Goal: Task Accomplishment & Management: Manage account settings

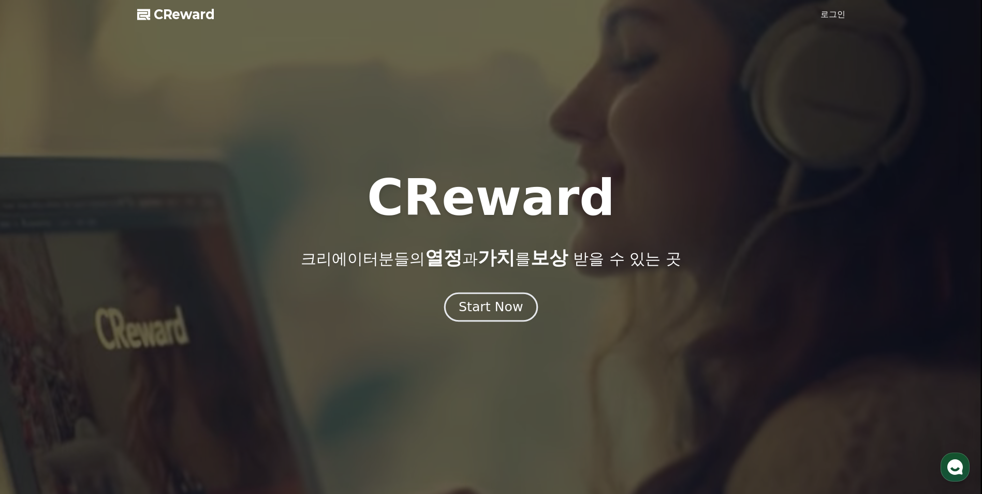
click at [511, 310] on div "Start Now" at bounding box center [491, 307] width 64 height 18
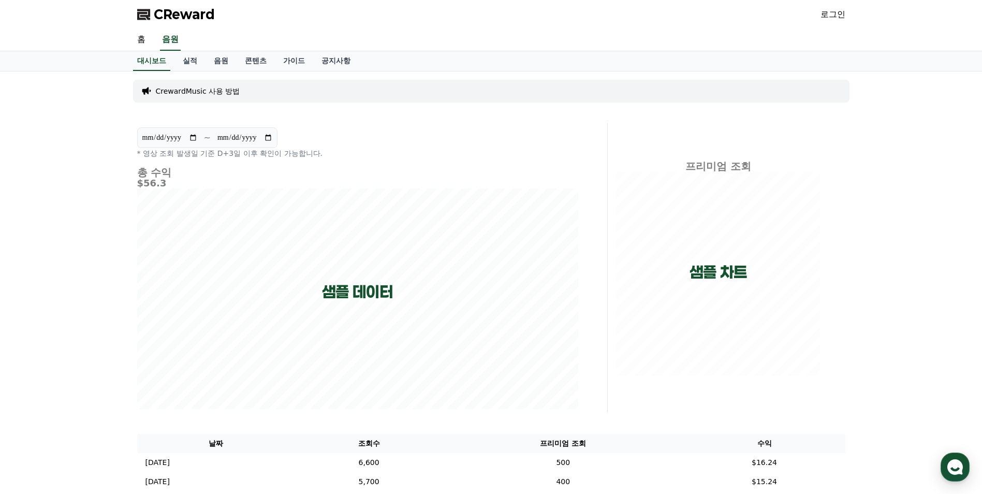
click at [833, 21] on div "로그인" at bounding box center [833, 14] width 25 height 17
click at [830, 19] on link "로그인" at bounding box center [833, 14] width 25 height 12
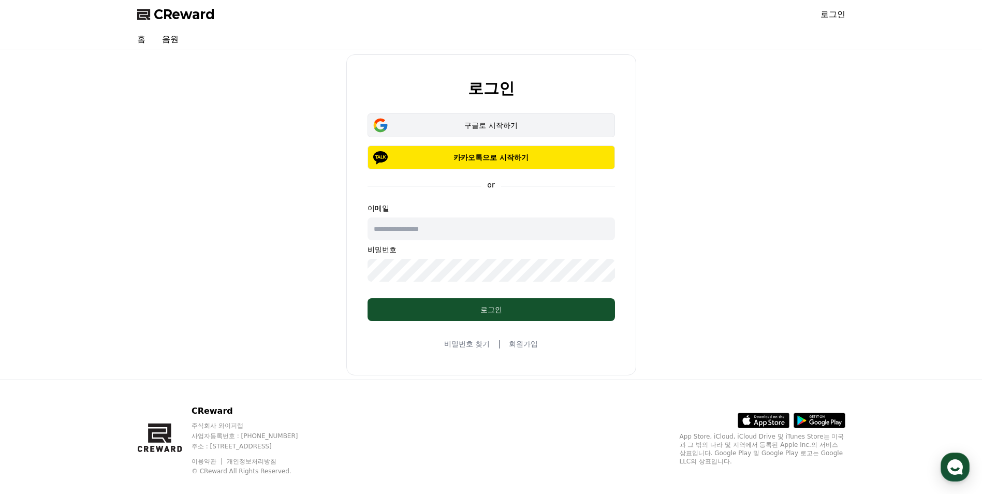
click at [520, 126] on div "구글로 시작하기" at bounding box center [492, 125] width 218 height 10
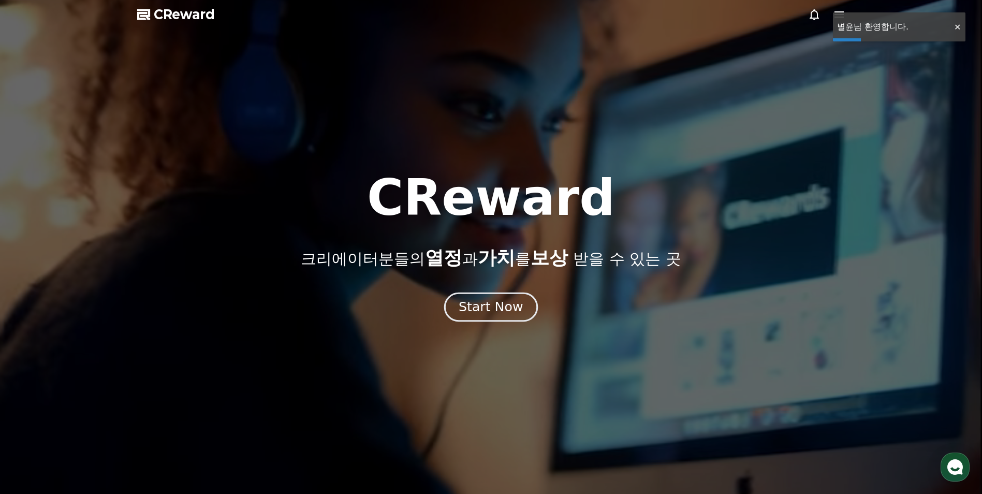
click at [511, 305] on div "Start Now" at bounding box center [491, 307] width 64 height 18
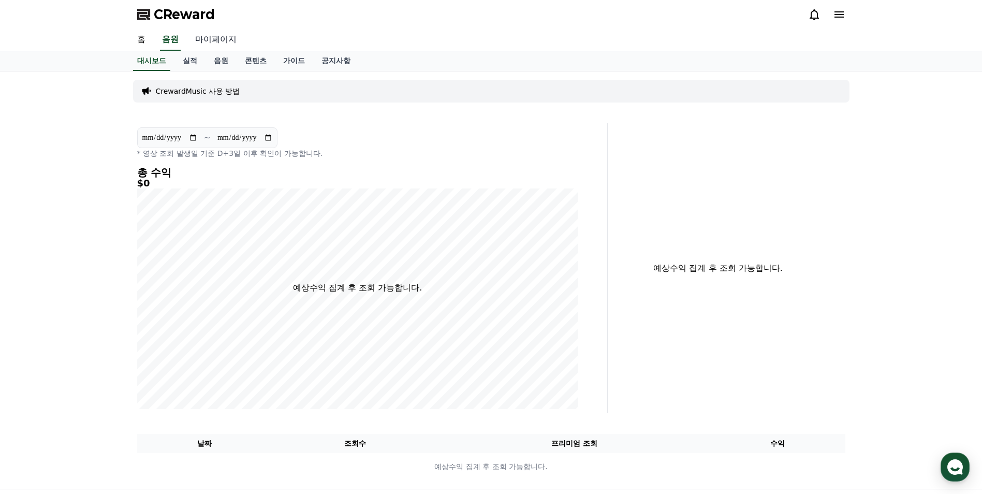
click at [218, 41] on link "마이페이지" at bounding box center [216, 40] width 58 height 22
select select "**********"
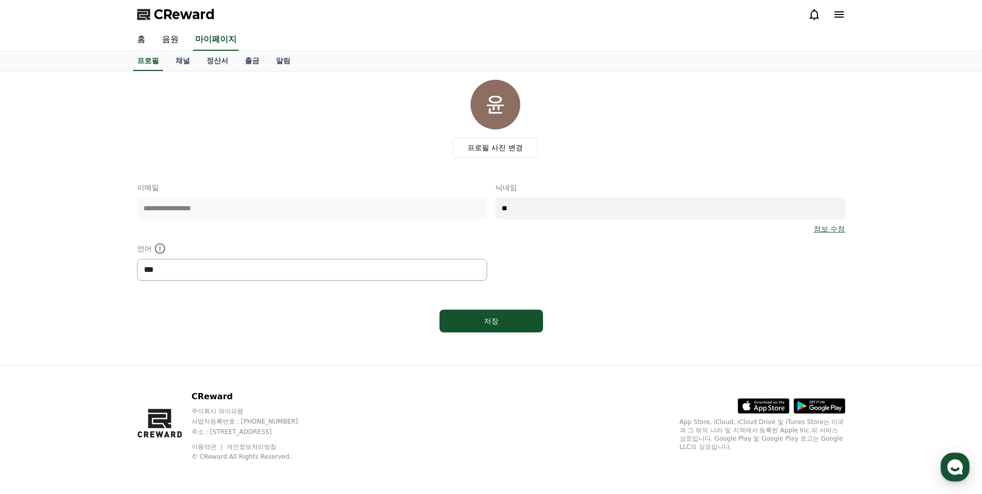
drag, startPoint x: 264, startPoint y: 277, endPoint x: 264, endPoint y: 271, distance: 6.2
click at [264, 277] on select "*** ******* ***" at bounding box center [312, 270] width 350 height 22
drag, startPoint x: 272, startPoint y: 226, endPoint x: 280, endPoint y: 228, distance: 7.7
click at [272, 226] on div "**********" at bounding box center [312, 208] width 350 height 52
click at [283, 240] on div "**********" at bounding box center [491, 231] width 708 height 98
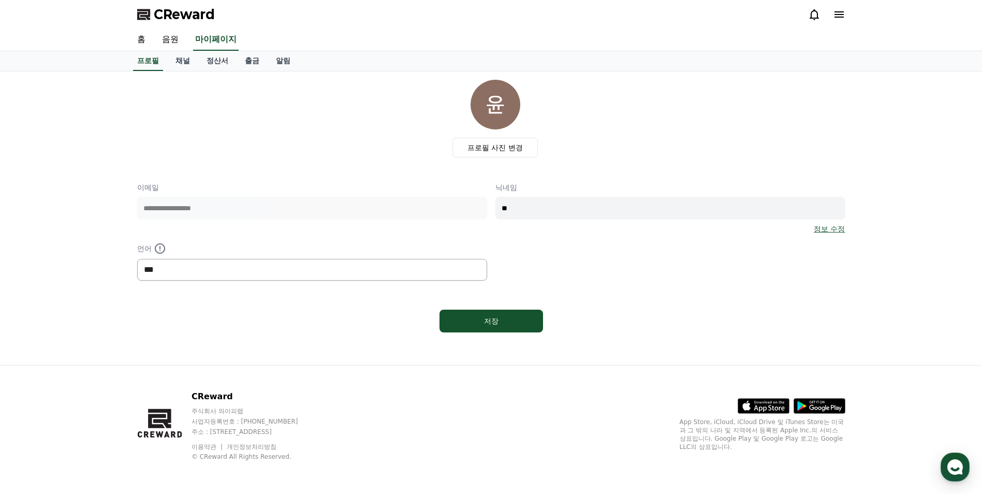
click at [243, 280] on select "*** ******* ***" at bounding box center [312, 270] width 350 height 22
click at [265, 263] on select "*** ******* ***" at bounding box center [312, 270] width 350 height 22
click at [495, 315] on button "저장" at bounding box center [492, 321] width 104 height 23
select select "**********"
click at [184, 65] on link "채널" at bounding box center [182, 61] width 31 height 20
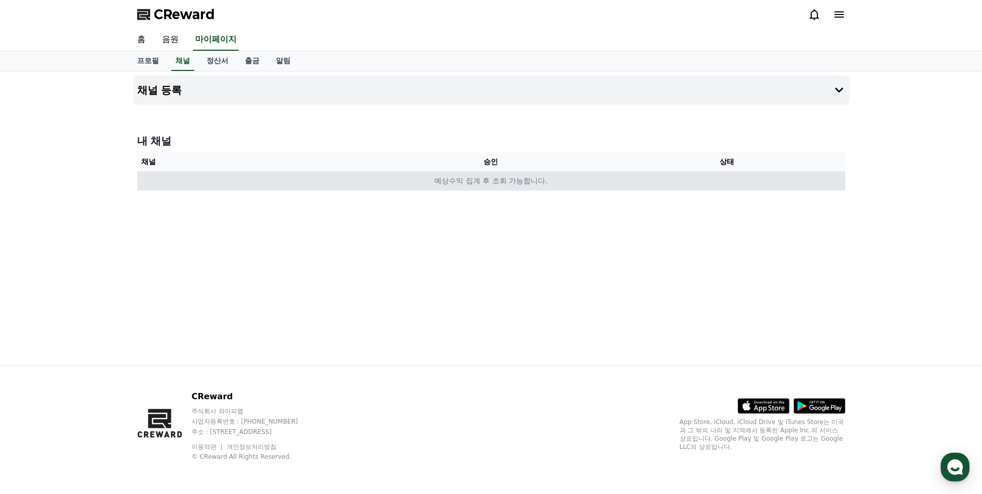
click at [414, 185] on td "예상수익 집계 후 조회 가능합니다." at bounding box center [491, 180] width 708 height 19
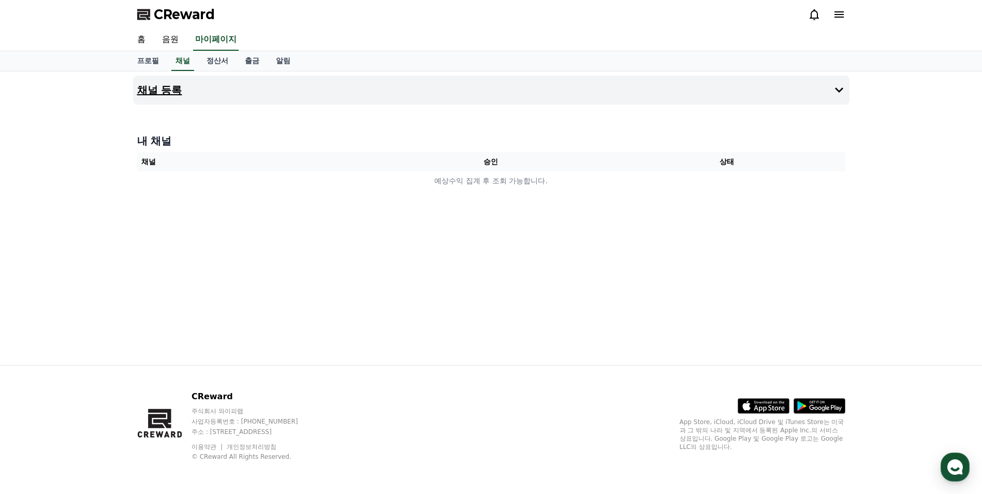
click at [153, 85] on h4 "채널 등록" at bounding box center [159, 89] width 45 height 11
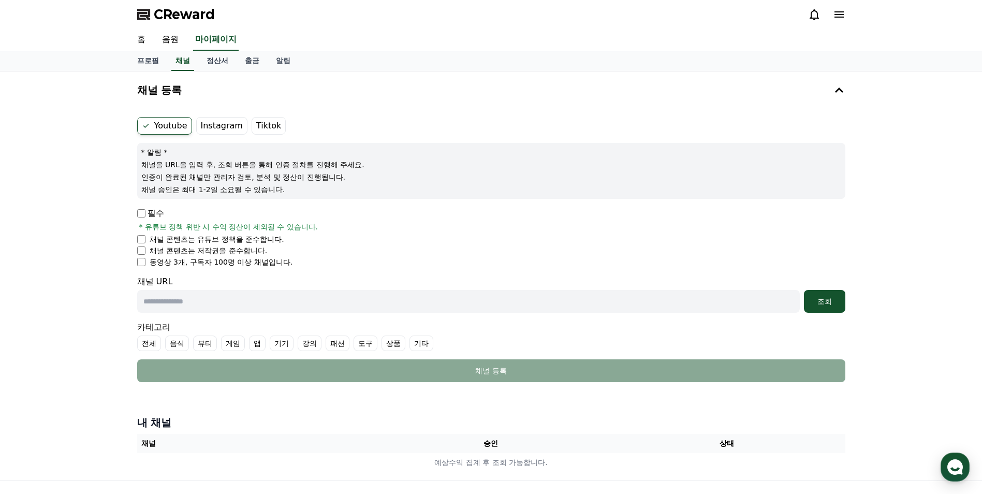
click at [395, 178] on p "인증이 완료된 채널만 관리자 검토, 분석 및 정산이 진행됩니다." at bounding box center [491, 177] width 700 height 10
click at [376, 169] on p "채널을 URL을 입력 후, 조회 버튼을 통해 인증 절차를 진행해 주세요." at bounding box center [491, 165] width 700 height 10
click at [297, 171] on div "* 알림 * 채널을 URL을 입력 후, 조회 버튼을 통해 인증 절차를 진행해 주세요. 인증이 완료된 채널만 관리자 검토, 분석 및 정산이 진행…" at bounding box center [491, 171] width 708 height 56
click at [297, 170] on div "* 알림 * 채널을 URL을 입력 후, 조회 버튼을 통해 인증 절차를 진행해 주세요. 인증이 완료된 채널만 관리자 검토, 분석 및 정산이 진행…" at bounding box center [491, 171] width 708 height 56
click at [244, 164] on p "채널을 URL을 입력 후, 조회 버튼을 통해 인증 절차를 진행해 주세요." at bounding box center [491, 165] width 700 height 10
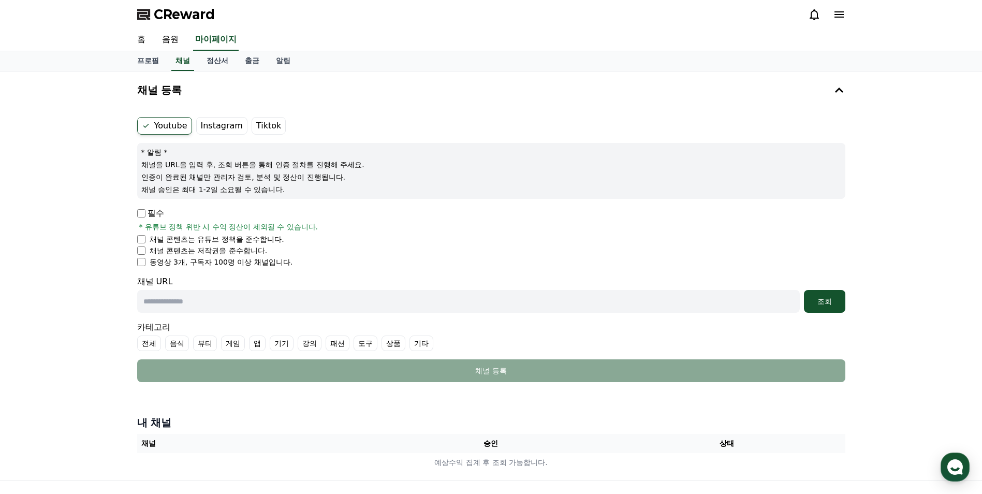
drag, startPoint x: 220, startPoint y: 161, endPoint x: 216, endPoint y: 171, distance: 11.6
click at [216, 171] on div "* 알림 * 채널을 URL을 입력 후, 조회 버튼을 통해 인증 절차를 진행해 주세요. 인증이 완료된 채널만 관리자 검토, 분석 및 정산이 진행…" at bounding box center [491, 171] width 708 height 56
click at [138, 214] on div "Youtube Instagram Tiktok * 알림 * 채널을 URL을 입력 후, 조회 버튼을 통해 인증 절차를 진행해 주세요. 인증이 완료…" at bounding box center [491, 249] width 717 height 273
click at [207, 306] on input "text" at bounding box center [468, 301] width 663 height 23
paste input "**********"
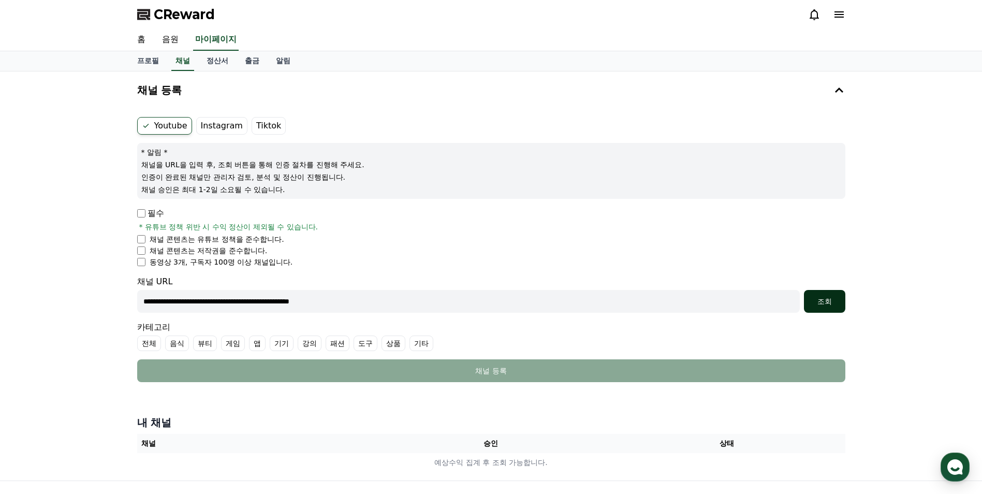
type input "**********"
click at [828, 303] on div "조회" at bounding box center [824, 301] width 33 height 10
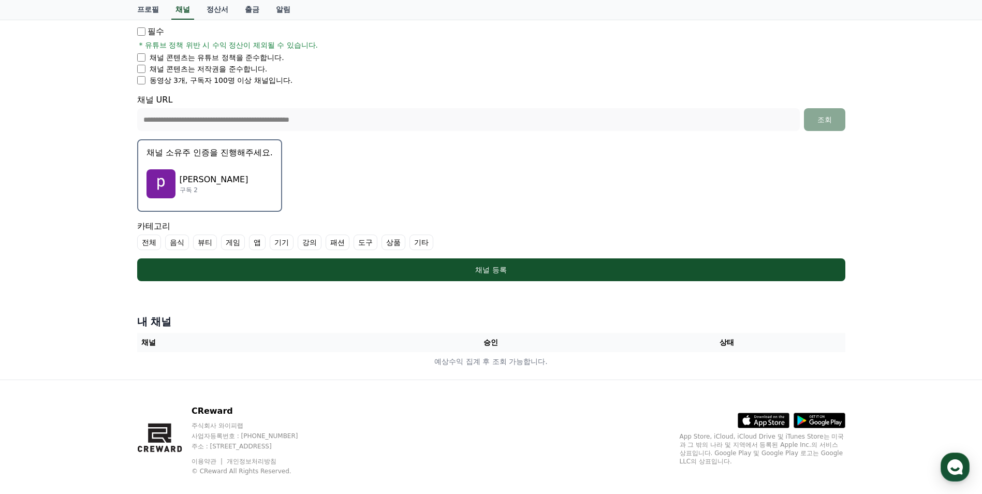
scroll to position [196, 0]
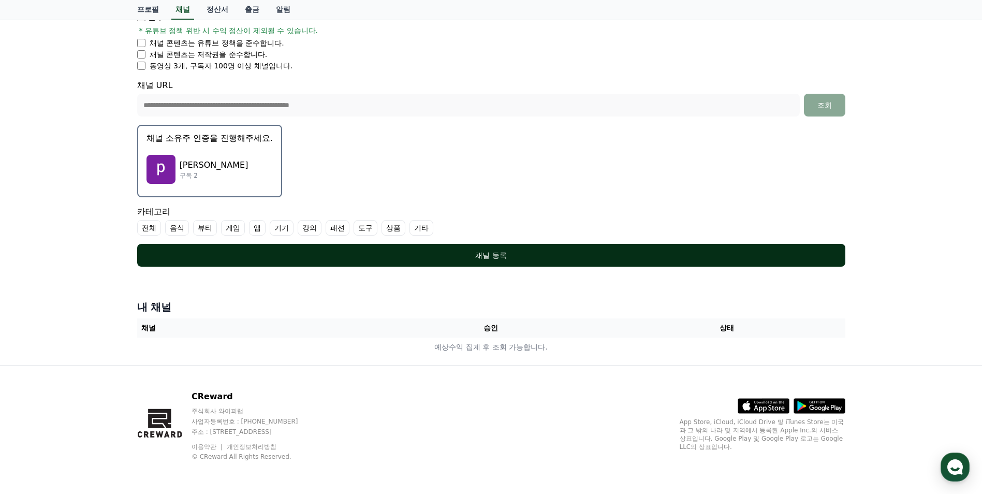
click at [467, 262] on button "채널 등록" at bounding box center [491, 255] width 708 height 23
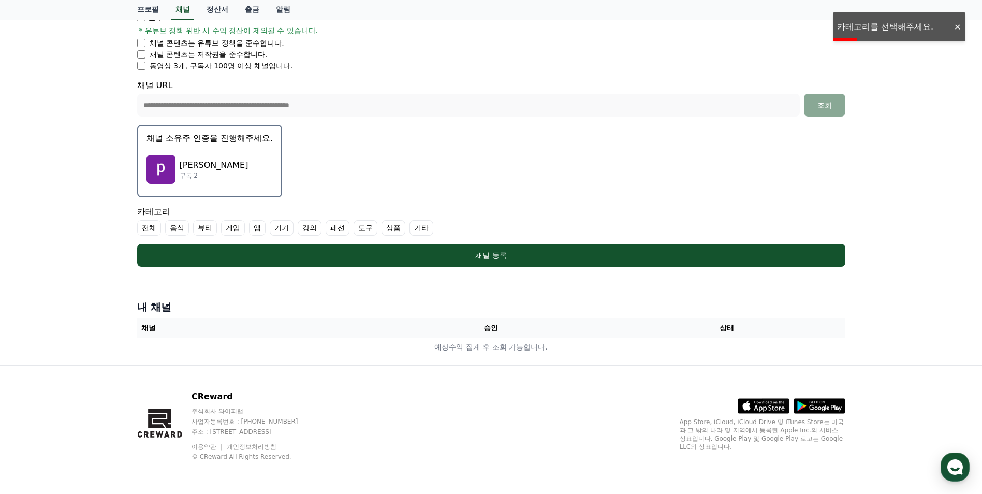
click at [389, 227] on label "상품" at bounding box center [394, 228] width 24 height 16
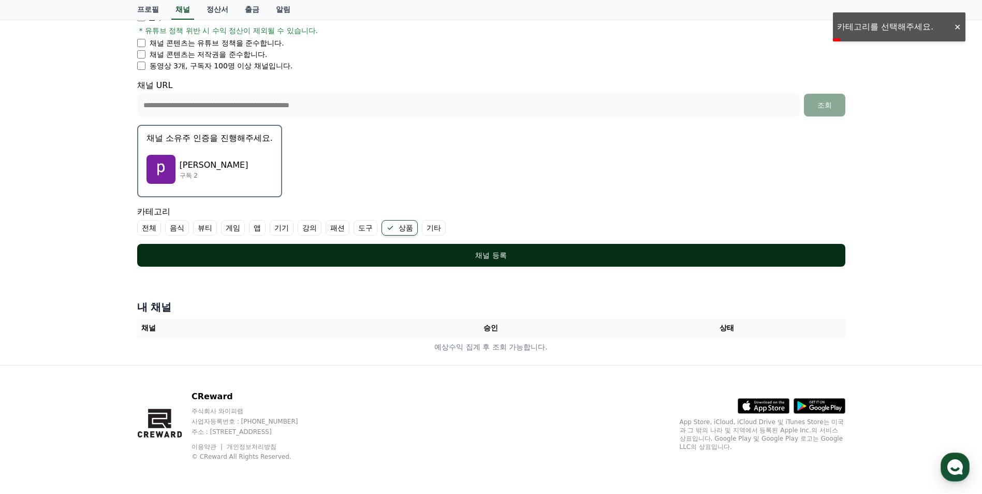
click at [475, 252] on div "채널 등록" at bounding box center [491, 255] width 667 height 10
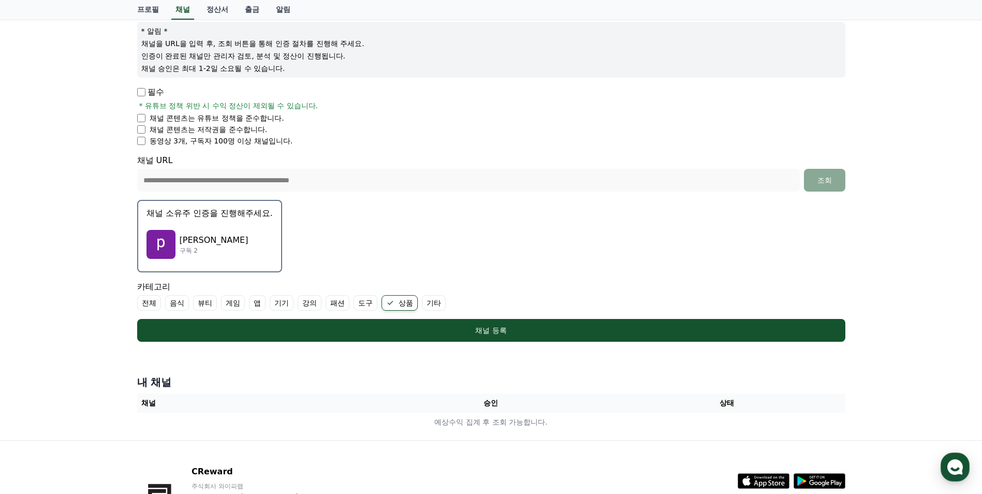
scroll to position [0, 0]
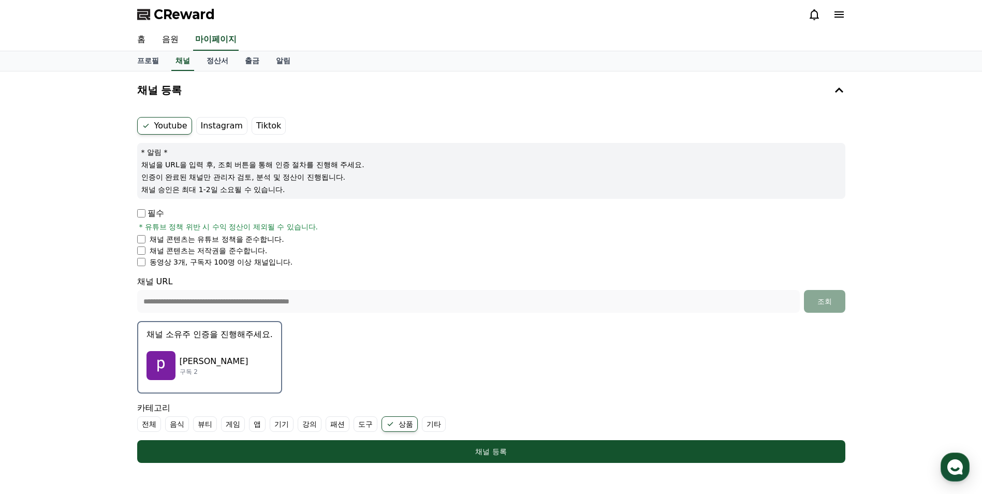
drag, startPoint x: 235, startPoint y: 167, endPoint x: 291, endPoint y: 177, distance: 56.8
click at [291, 177] on div "* 알림 * 채널을 URL을 입력 후, 조회 버튼을 통해 인증 절차를 진행해 주세요. 인증이 완료된 채널만 관리자 검토, 분석 및 정산이 진행…" at bounding box center [491, 171] width 708 height 56
drag, startPoint x: 291, startPoint y: 177, endPoint x: 278, endPoint y: 196, distance: 23.0
click at [278, 196] on div "* 알림 * 채널을 URL을 입력 후, 조회 버튼을 통해 인증 절차를 진행해 주세요. 인증이 완료된 채널만 관리자 검토, 분석 및 정산이 진행…" at bounding box center [491, 171] width 708 height 56
drag, startPoint x: 171, startPoint y: 263, endPoint x: 271, endPoint y: 263, distance: 99.4
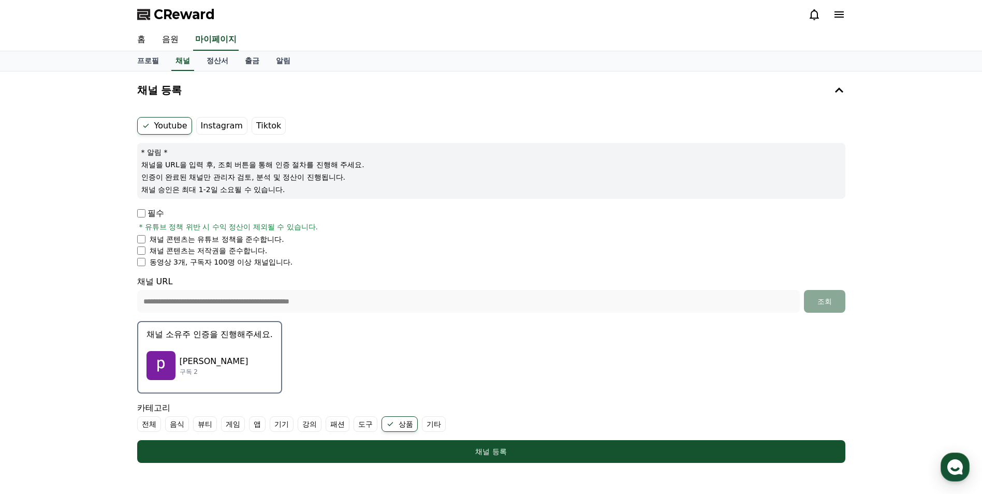
click at [270, 263] on p "동영상 3개, 구독자 100명 이상 채널입니다." at bounding box center [221, 262] width 143 height 10
drag, startPoint x: 271, startPoint y: 263, endPoint x: 302, endPoint y: 266, distance: 31.3
click at [302, 266] on li "동영상 3개, 구독자 100명 이상 채널입니다." at bounding box center [491, 262] width 708 height 10
drag, startPoint x: 279, startPoint y: 264, endPoint x: 154, endPoint y: 259, distance: 124.9
click at [154, 259] on li "동영상 3개, 구독자 100명 이상 채널입니다." at bounding box center [491, 262] width 708 height 10
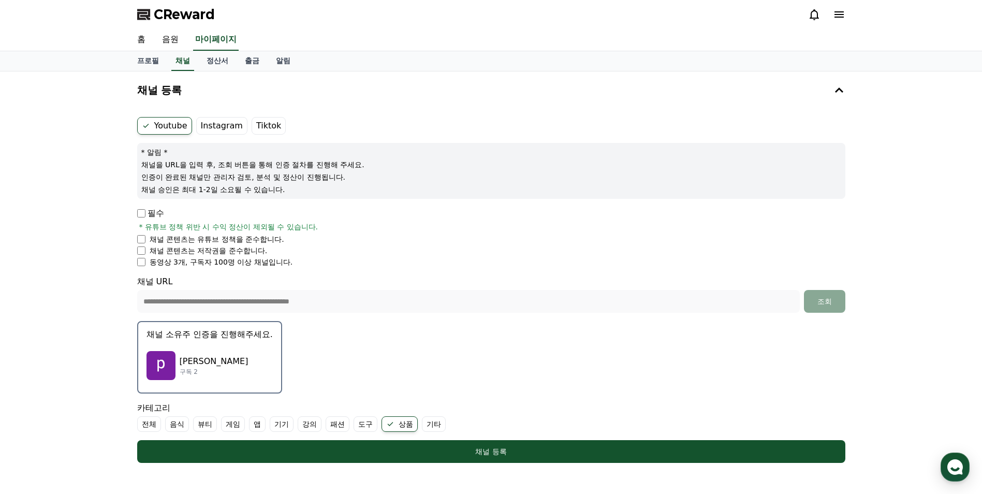
click at [310, 263] on li "동영상 3개, 구독자 100명 이상 채널입니다." at bounding box center [491, 262] width 708 height 10
drag, startPoint x: 318, startPoint y: 262, endPoint x: 152, endPoint y: 260, distance: 166.2
click at [152, 260] on li "동영상 3개, 구독자 100명 이상 채널입니다." at bounding box center [491, 262] width 708 height 10
drag, startPoint x: 152, startPoint y: 260, endPoint x: 295, endPoint y: 267, distance: 143.1
click at [295, 267] on form "**********" at bounding box center [491, 290] width 708 height 346
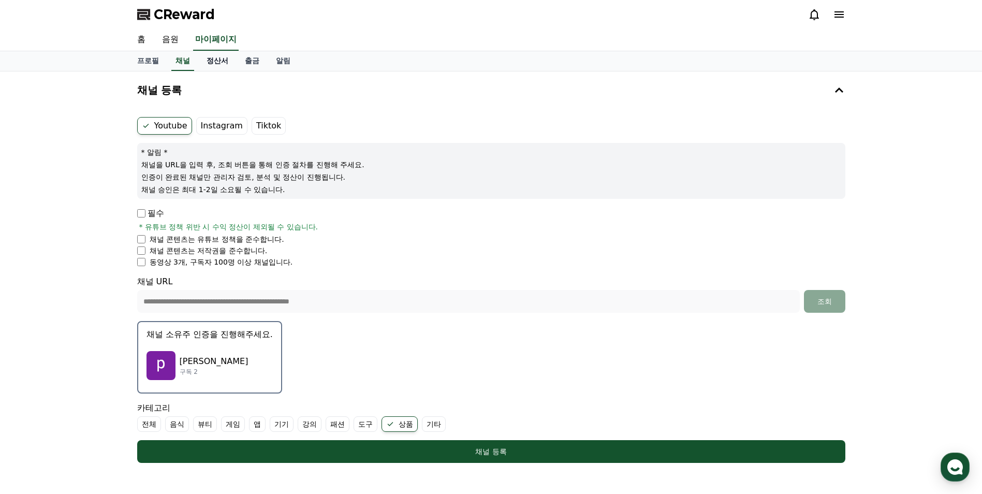
click at [201, 62] on link "정산서" at bounding box center [217, 61] width 38 height 20
click at [206, 61] on link "정산서" at bounding box center [217, 61] width 30 height 20
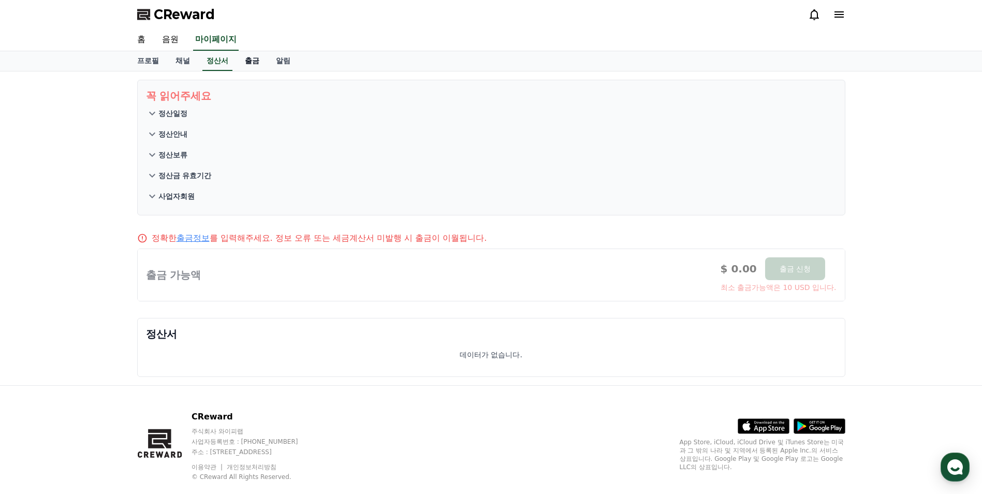
click at [257, 63] on link "출금" at bounding box center [252, 61] width 31 height 20
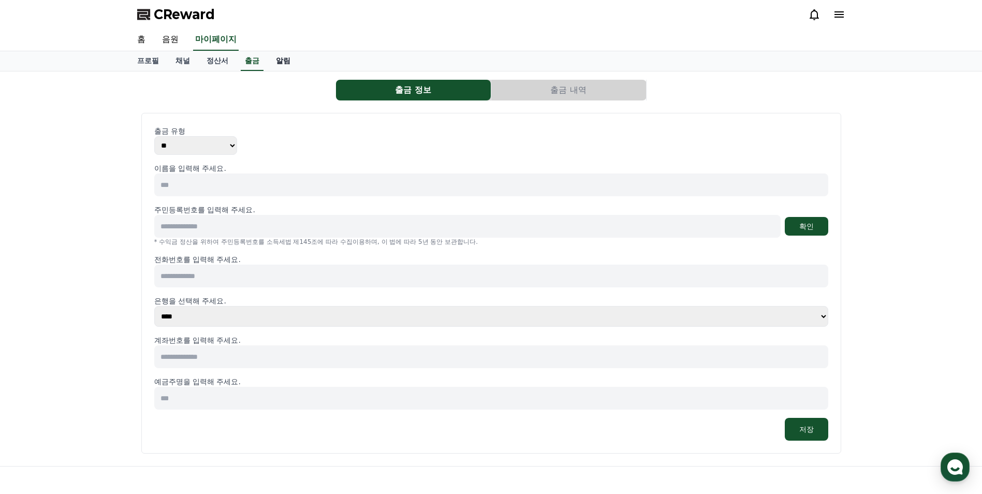
click at [283, 65] on link "알림" at bounding box center [283, 61] width 31 height 20
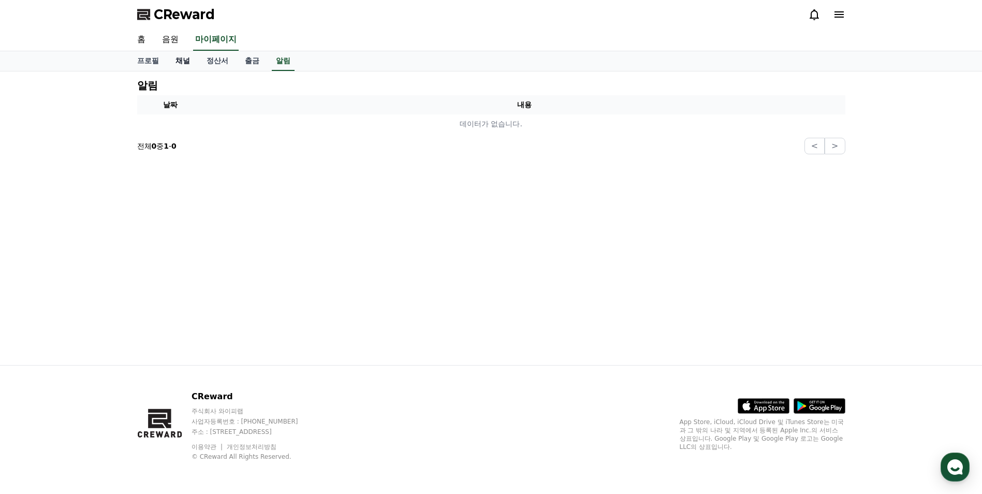
click at [190, 66] on link "채널" at bounding box center [182, 61] width 31 height 20
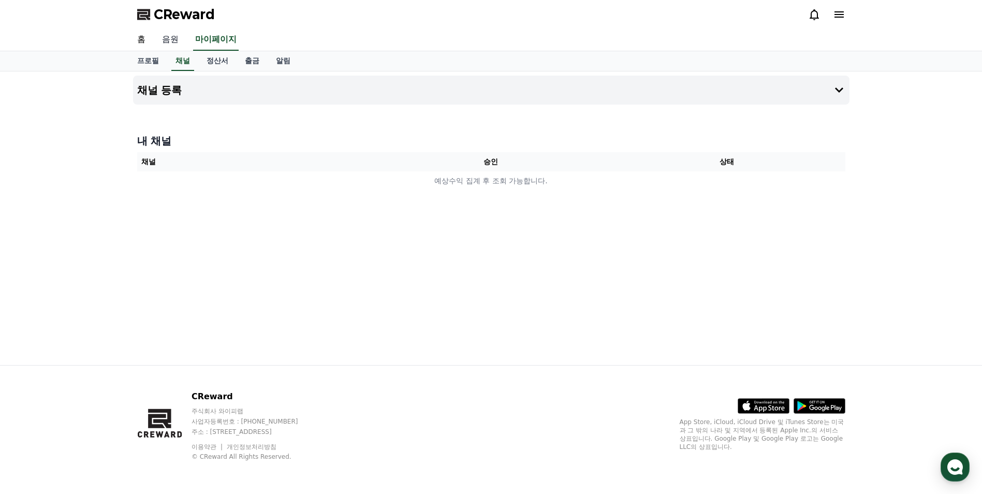
click at [174, 45] on link "음원" at bounding box center [170, 40] width 33 height 22
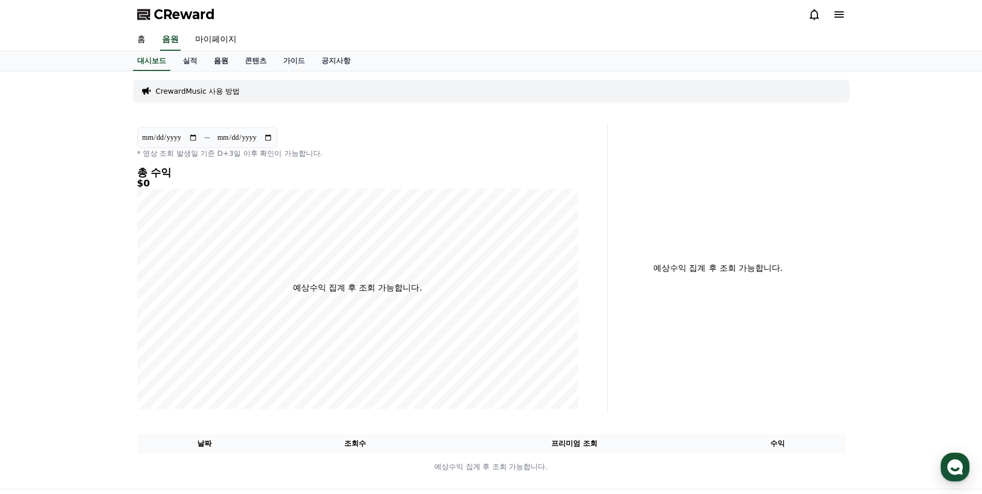
click at [221, 65] on link "음원" at bounding box center [221, 61] width 31 height 20
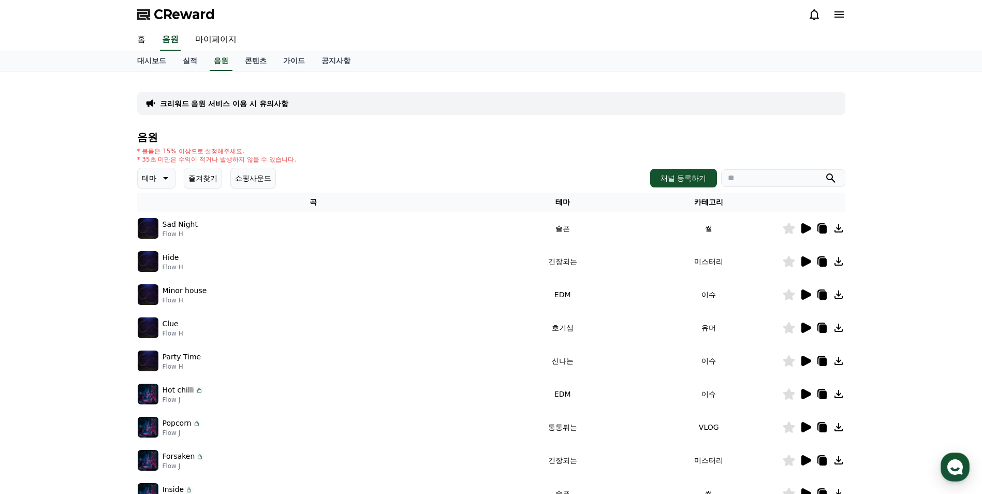
drag, startPoint x: 447, startPoint y: 224, endPoint x: 721, endPoint y: 237, distance: 274.3
click at [449, 223] on div "Sad Night Flow H" at bounding box center [314, 228] width 352 height 21
click at [805, 229] on icon at bounding box center [807, 228] width 10 height 10
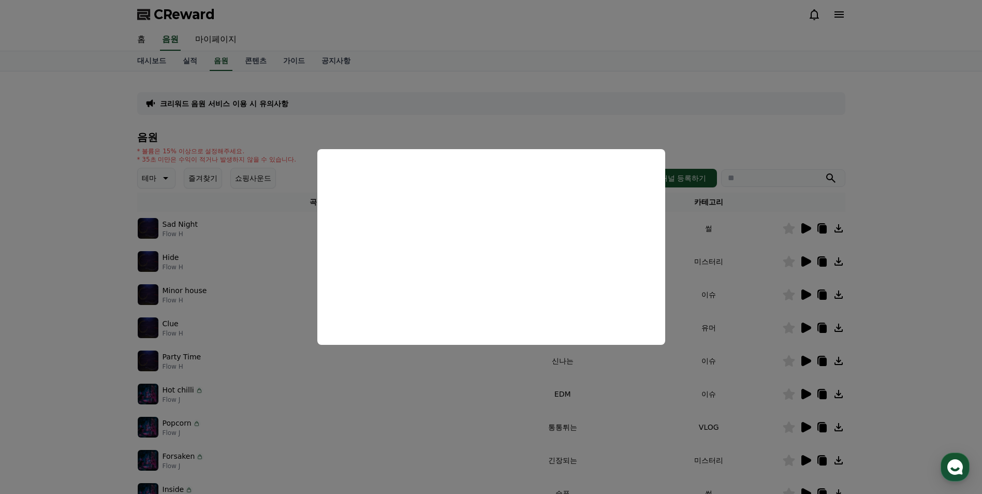
click at [727, 136] on button "close modal" at bounding box center [491, 247] width 982 height 494
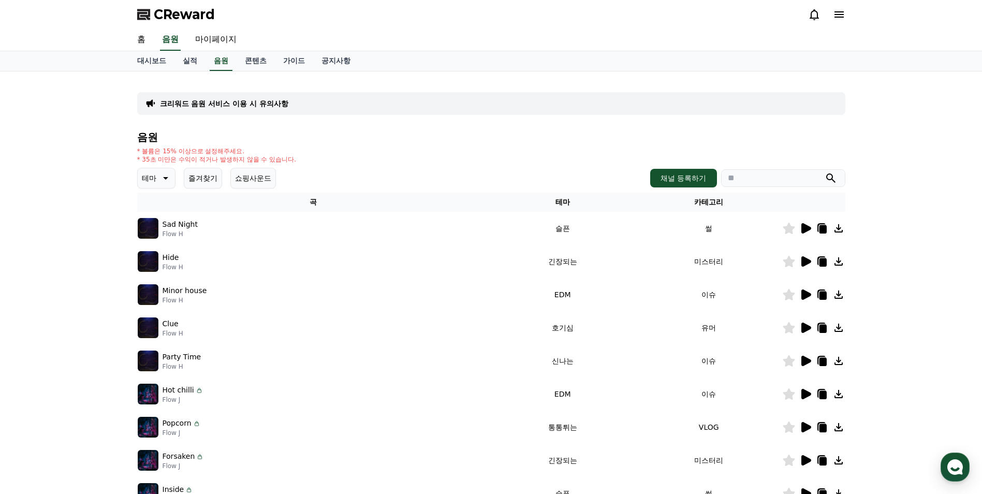
click at [811, 428] on icon at bounding box center [807, 427] width 10 height 10
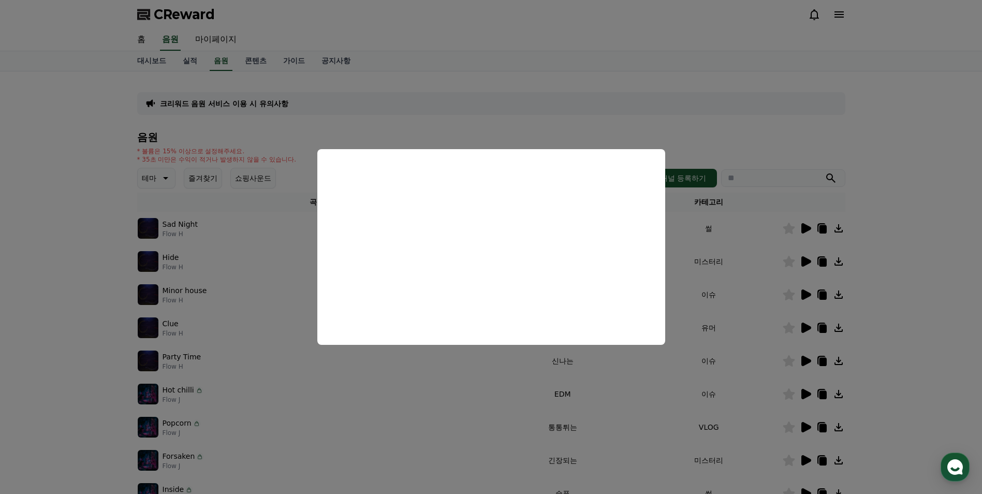
click at [919, 410] on button "close modal" at bounding box center [491, 247] width 982 height 494
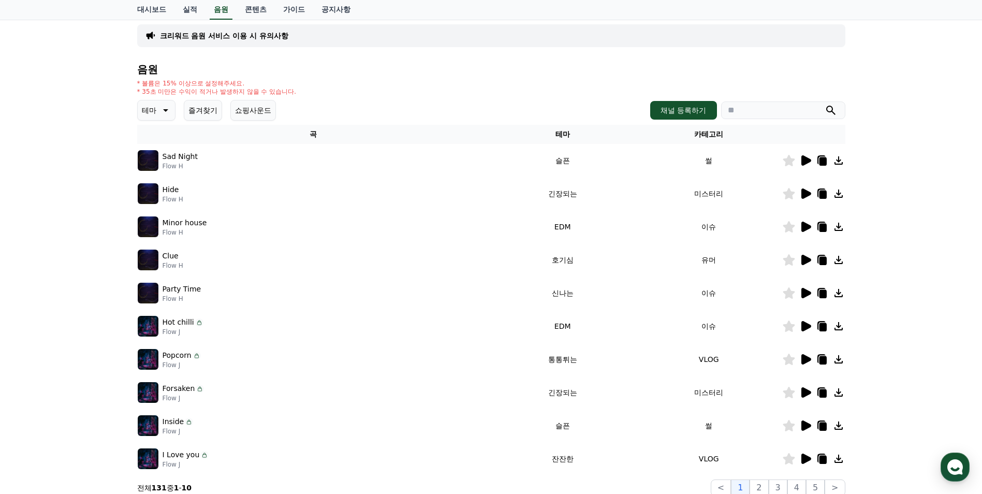
scroll to position [52, 0]
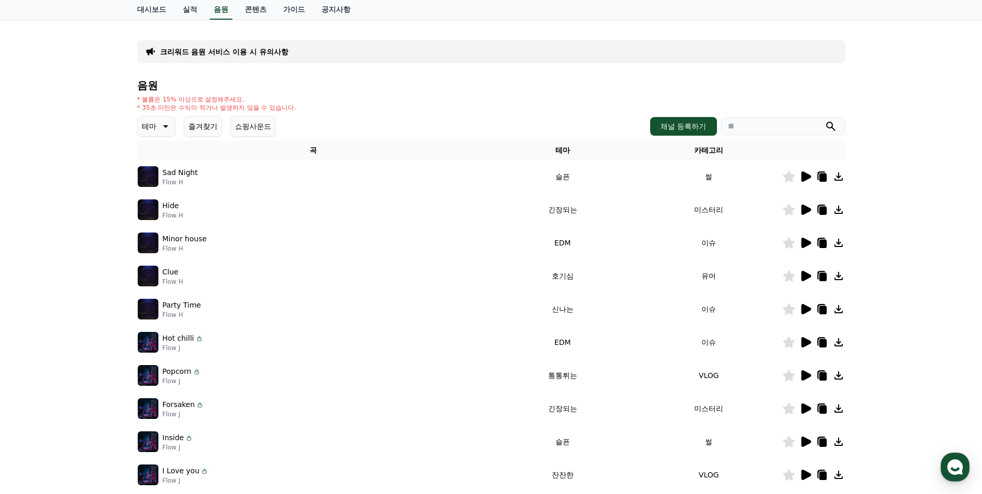
click at [839, 377] on icon at bounding box center [839, 375] width 8 height 8
drag, startPoint x: 931, startPoint y: 148, endPoint x: 939, endPoint y: 146, distance: 8.5
click at [938, 148] on div "크리워드 음원 서비스 이용 시 유의사항 음원 * 볼륨은 15% 이상으로 설정해주세요. * 35초 미만은 수익이 적거나 발생하지 않을 수 있습니…" at bounding box center [491, 270] width 982 height 501
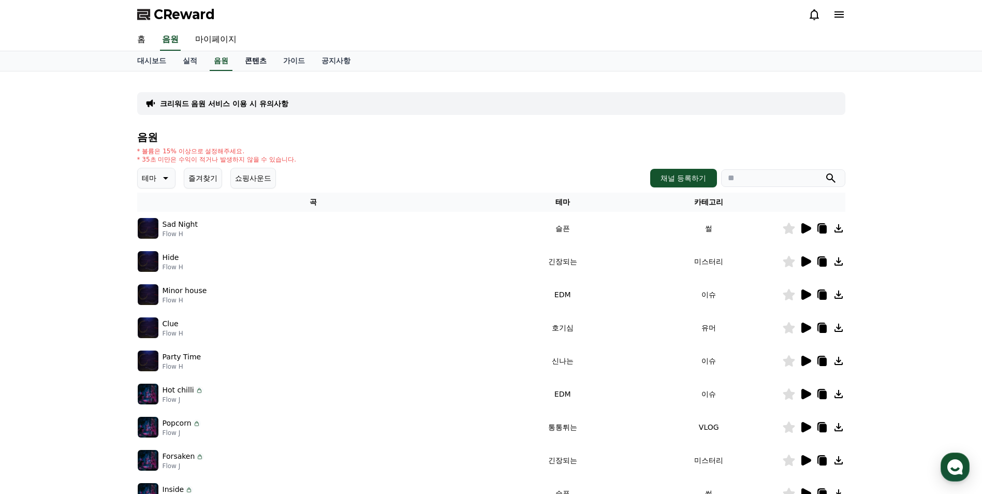
click at [260, 59] on link "콘텐츠" at bounding box center [256, 61] width 38 height 20
